Goal: Task Accomplishment & Management: Use online tool/utility

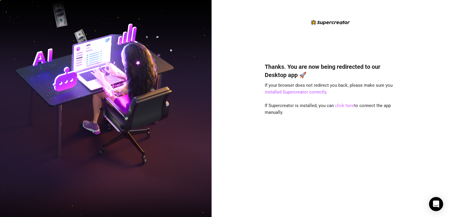
click at [344, 105] on link "click here" at bounding box center [344, 105] width 19 height 5
click at [342, 107] on link "click here" at bounding box center [344, 105] width 19 height 5
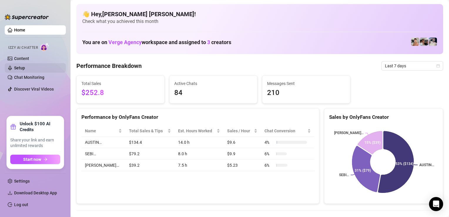
click at [22, 68] on link "Setup" at bounding box center [19, 68] width 11 height 5
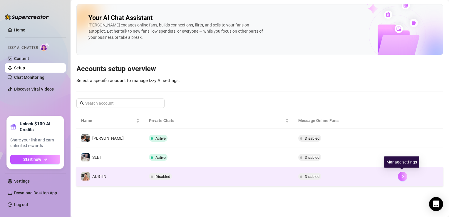
click at [401, 176] on icon "right" at bounding box center [402, 176] width 4 height 4
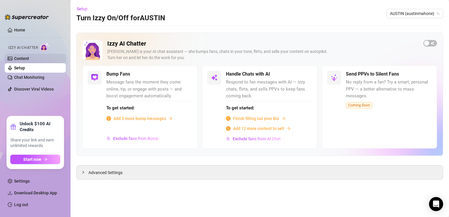
click at [27, 58] on link "Content" at bounding box center [21, 58] width 15 height 5
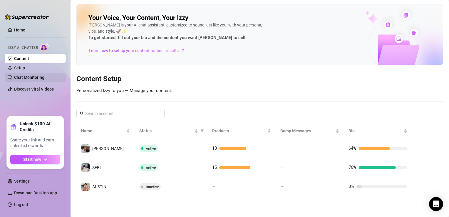
click at [39, 77] on link "Chat Monitoring" at bounding box center [29, 77] width 30 height 5
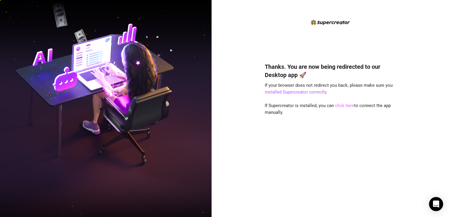
click at [344, 107] on link "click here" at bounding box center [344, 105] width 19 height 5
click at [342, 106] on link "click here" at bounding box center [344, 105] width 19 height 5
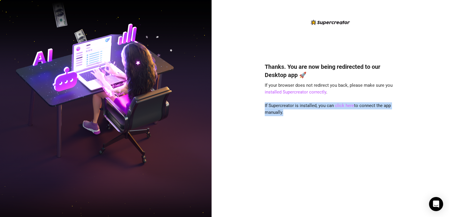
click at [342, 106] on link "click here" at bounding box center [344, 105] width 19 height 5
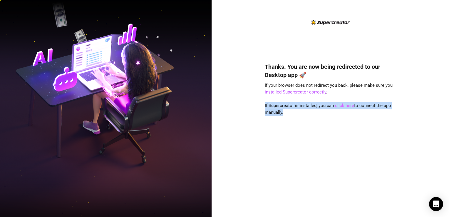
click at [342, 106] on link "click here" at bounding box center [344, 105] width 19 height 5
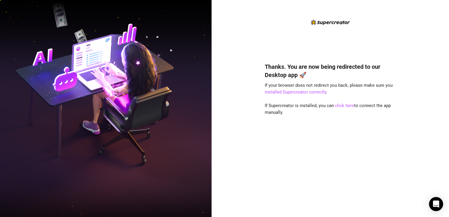
click at [256, 189] on div "Thanks. You are now being redirected to our Desktop app 🚀 If your browser does …" at bounding box center [330, 108] width 237 height 217
click at [344, 105] on link "click here" at bounding box center [344, 105] width 19 height 5
